Goal: Information Seeking & Learning: Learn about a topic

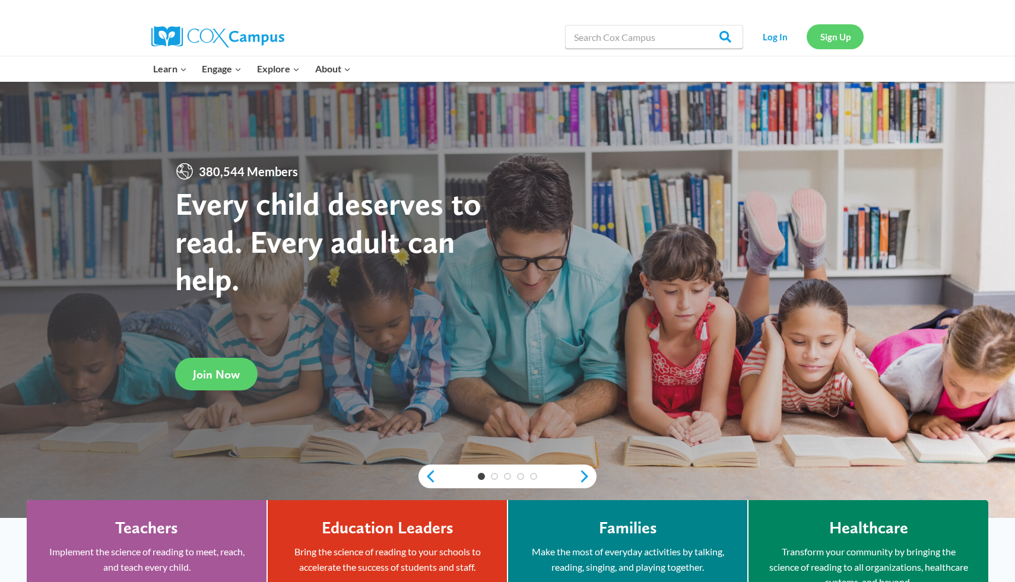
click at [825, 31] on link "Sign Up" at bounding box center [834, 36] width 57 height 24
click at [778, 39] on link "Log In" at bounding box center [775, 36] width 52 height 24
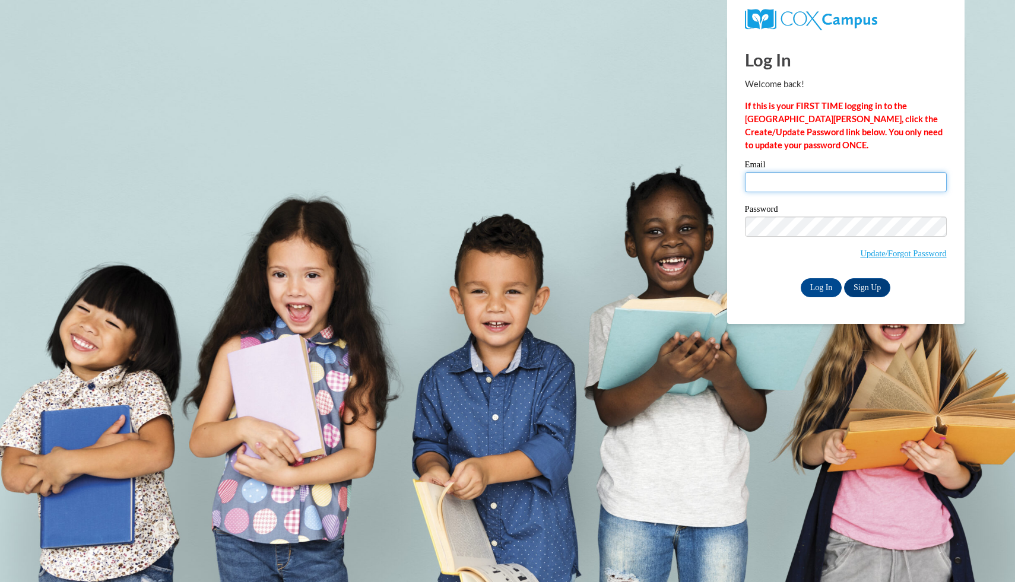
click at [788, 189] on input "Email" at bounding box center [846, 182] width 202 height 20
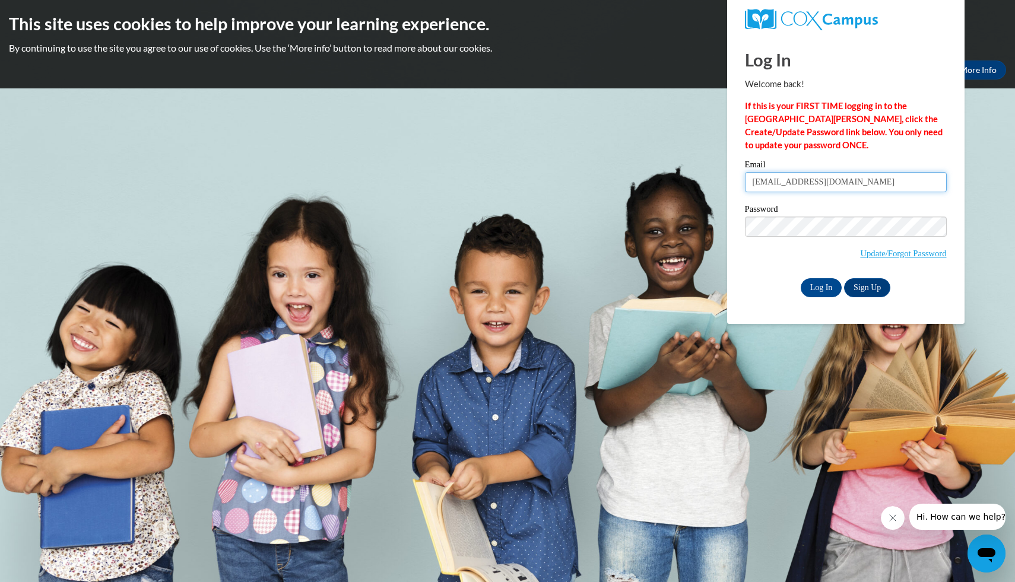
type input "jrclark5s@semo.edu"
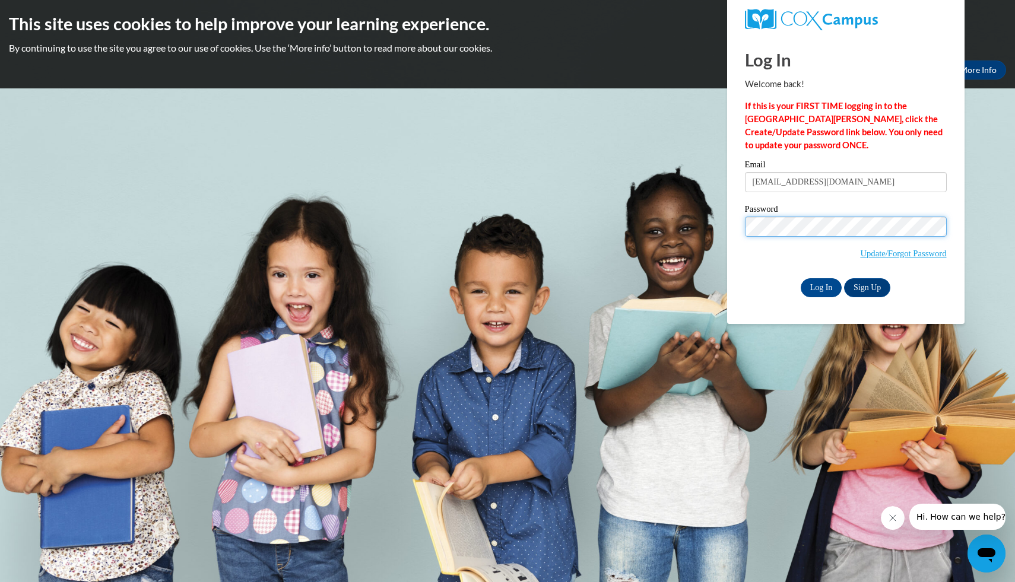
click at [800, 278] on input "Log In" at bounding box center [821, 287] width 42 height 19
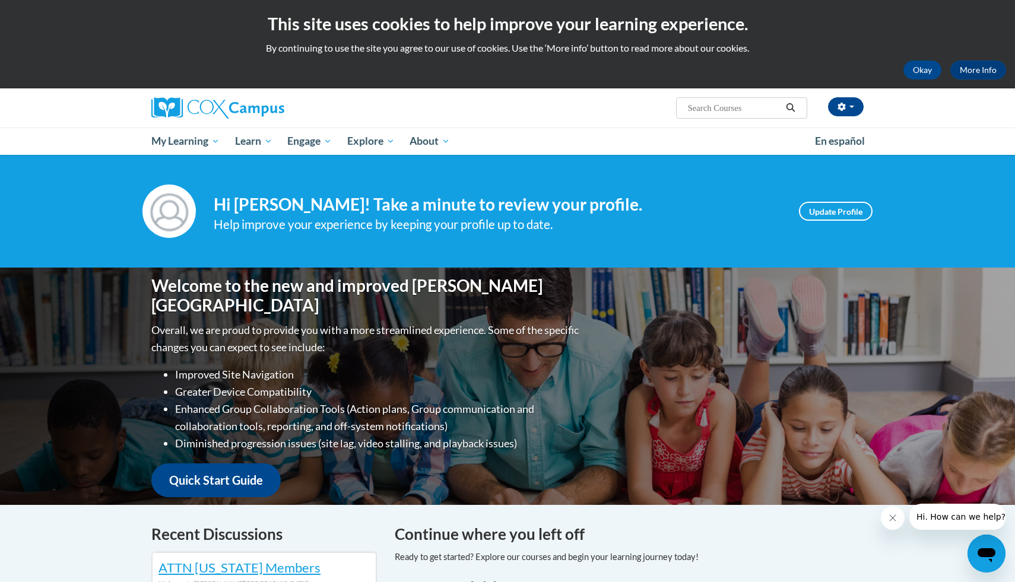
click at [57, 419] on div "Welcome to the new and improved Cox Campus Overall, we are proud to provide you…" at bounding box center [507, 386] width 1015 height 237
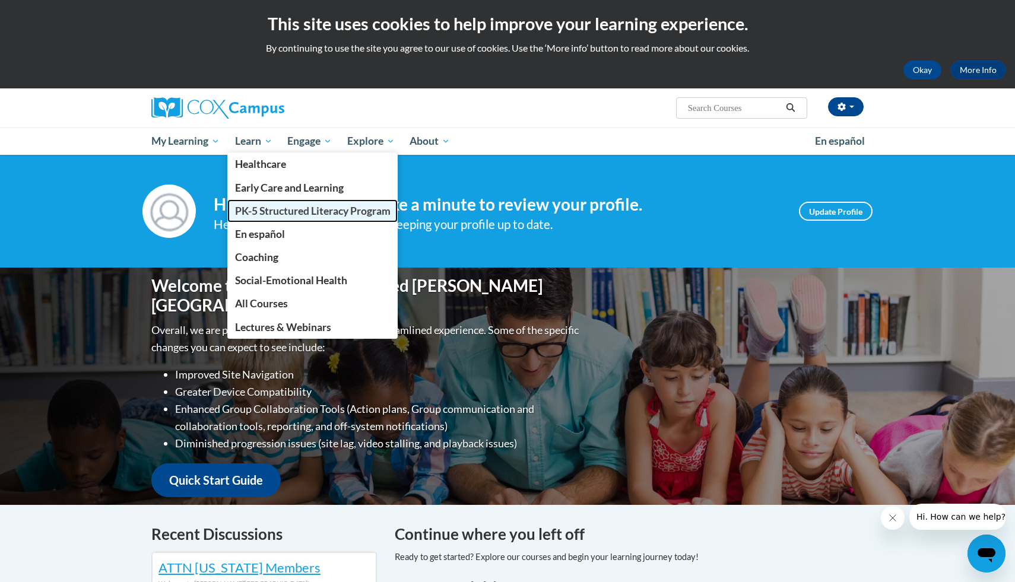
click at [269, 208] on span "PK-5 Structured Literacy Program" at bounding box center [312, 211] width 155 height 12
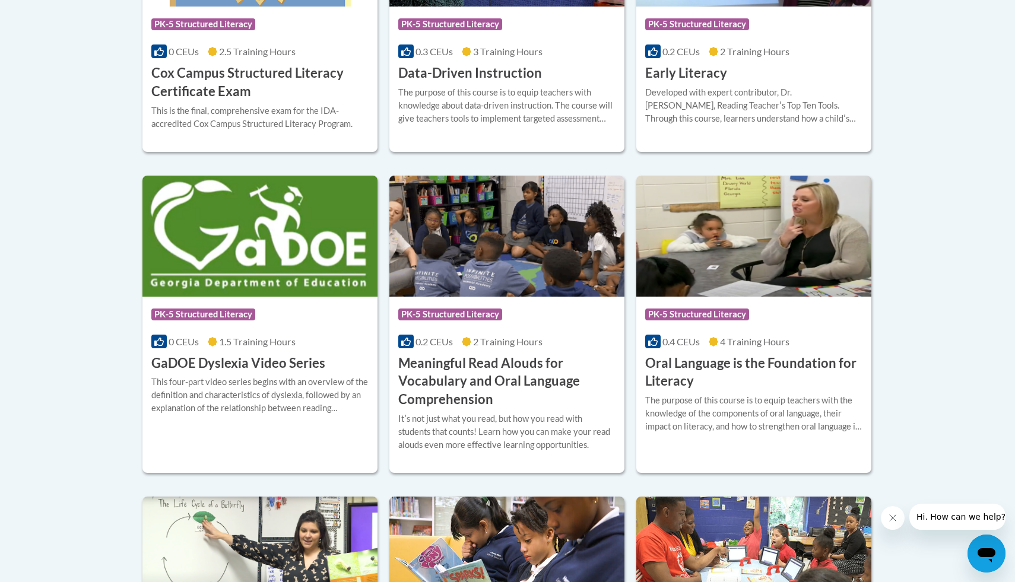
scroll to position [654, 0]
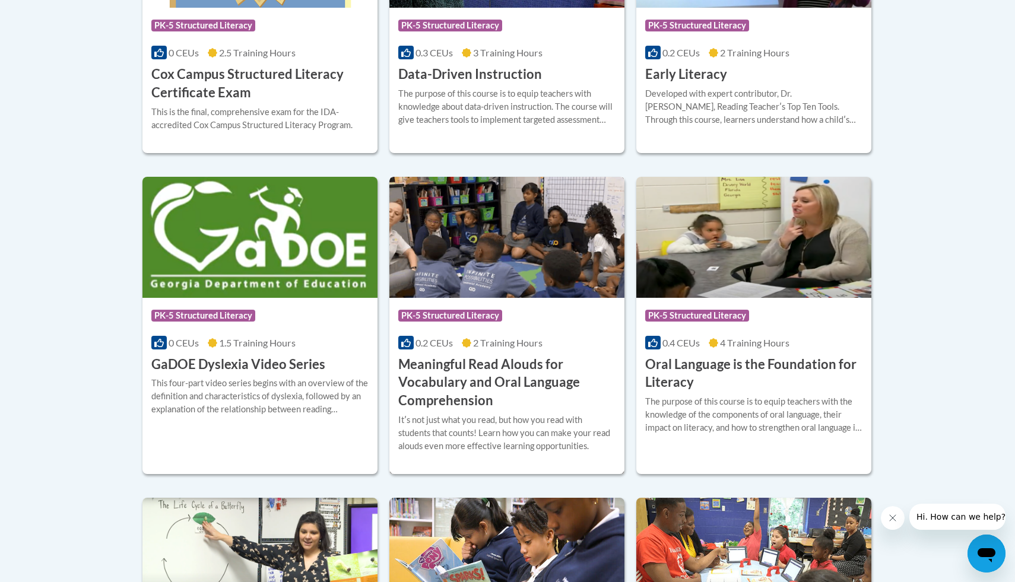
click at [515, 272] on img at bounding box center [506, 237] width 235 height 121
